Goal: Task Accomplishment & Management: Use online tool/utility

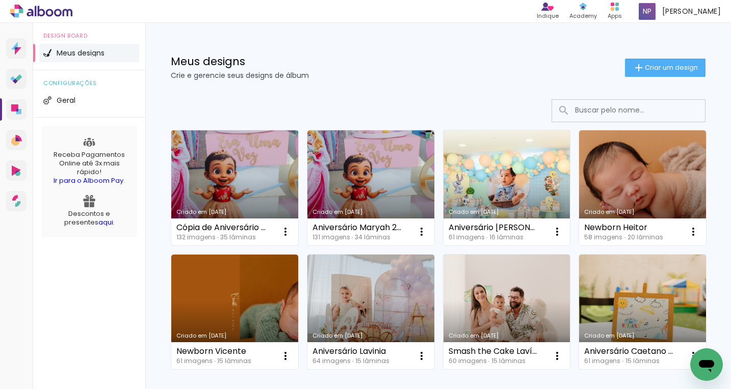
click at [204, 184] on link "Criado em [DATE]" at bounding box center [234, 187] width 127 height 115
